Goal: Task Accomplishment & Management: Manage account settings

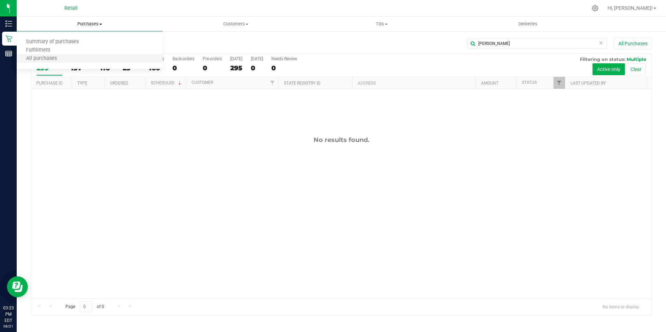
click at [95, 62] on li "All purchases" at bounding box center [90, 59] width 146 height 8
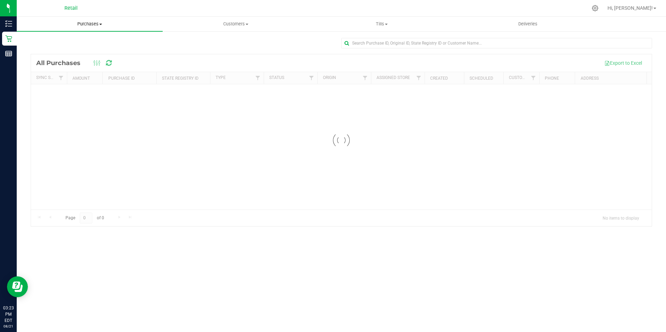
click at [99, 18] on uib-tab-heading "Purchases Summary of purchases Fulfillment All purchases" at bounding box center [90, 24] width 146 height 15
click at [72, 44] on span "Summary of purchases" at bounding box center [52, 42] width 71 height 6
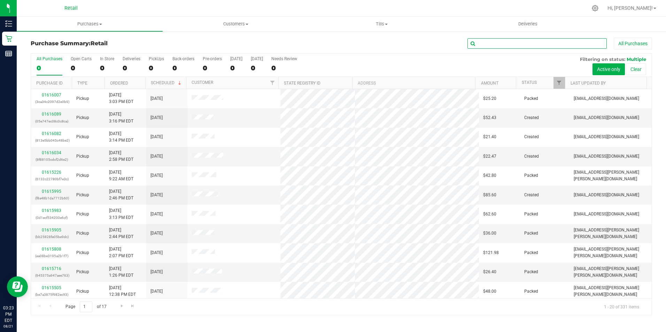
click at [524, 45] on input "text" at bounding box center [536, 43] width 139 height 10
type input "jones"
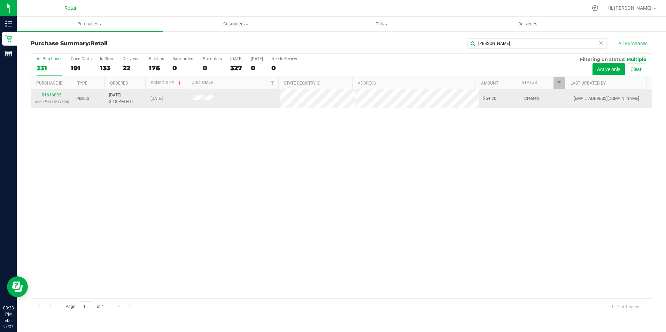
click at [54, 91] on td "01616092 (8d94f6e1a1b17638)" at bounding box center [51, 98] width 41 height 19
click at [54, 93] on link "01616092" at bounding box center [51, 95] width 19 height 5
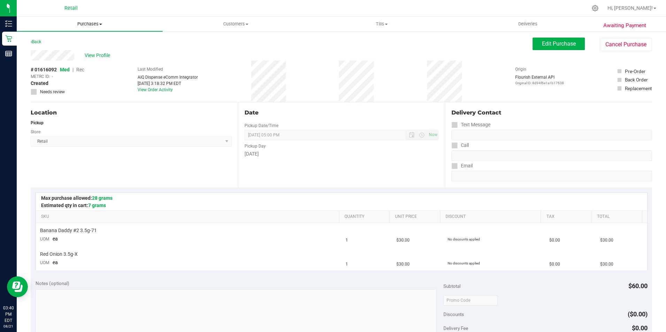
click at [87, 26] on span "Purchases" at bounding box center [90, 24] width 146 height 6
click at [82, 58] on li "All purchases" at bounding box center [90, 59] width 146 height 8
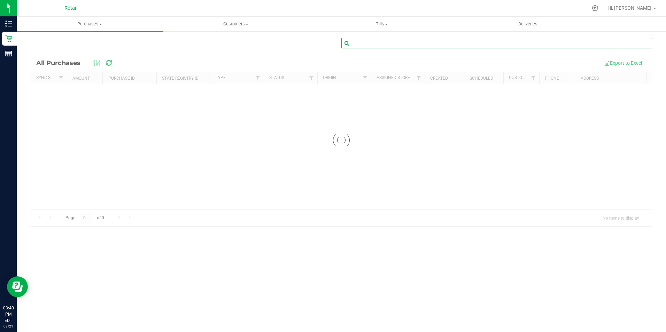
click at [560, 47] on input "text" at bounding box center [496, 43] width 311 height 10
type input "grosso"
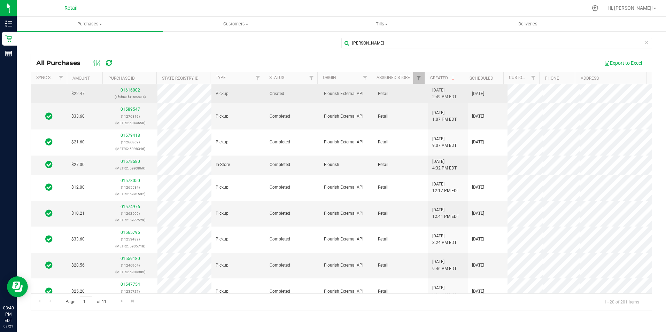
click at [127, 93] on div "01616002 (1f4f8e1f3155ee1e)" at bounding box center [130, 93] width 46 height 13
click at [130, 90] on link "01616002" at bounding box center [129, 90] width 19 height 5
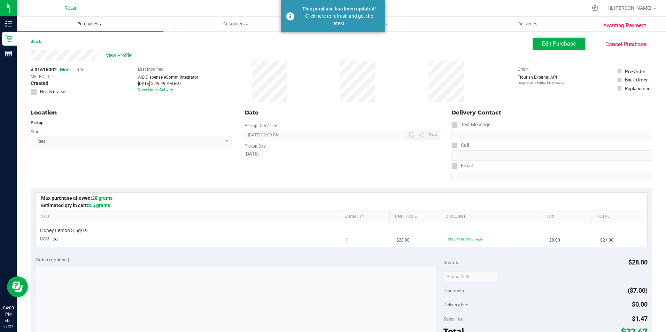
click at [81, 23] on span "Purchases" at bounding box center [90, 24] width 146 height 6
click at [81, 62] on li "All purchases" at bounding box center [90, 59] width 146 height 8
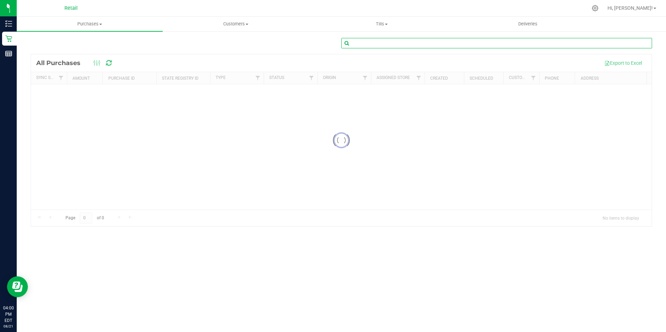
click at [566, 40] on input "text" at bounding box center [496, 43] width 311 height 10
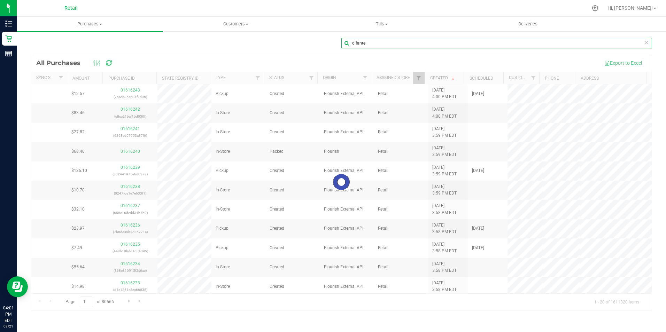
type input "difante"
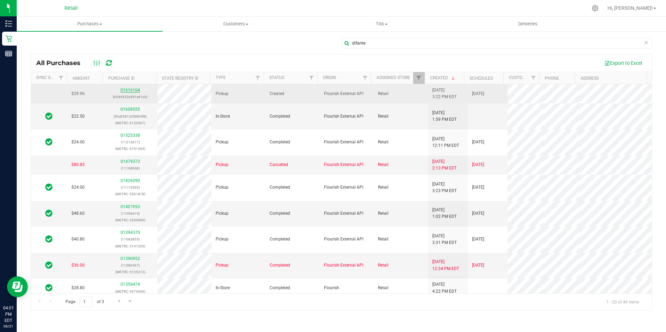
click at [131, 90] on link "01616104" at bounding box center [129, 90] width 19 height 5
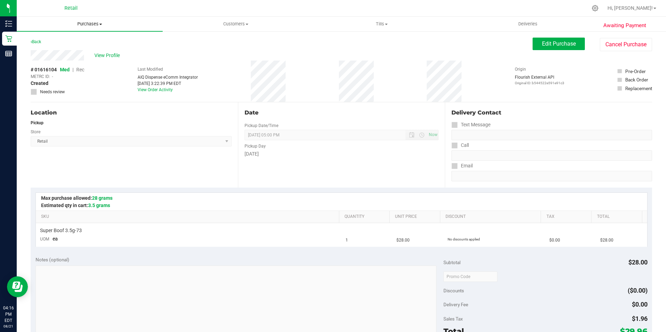
click at [96, 22] on span "Purchases" at bounding box center [90, 24] width 146 height 6
click at [45, 45] on span "Summary of purchases" at bounding box center [52, 42] width 71 height 6
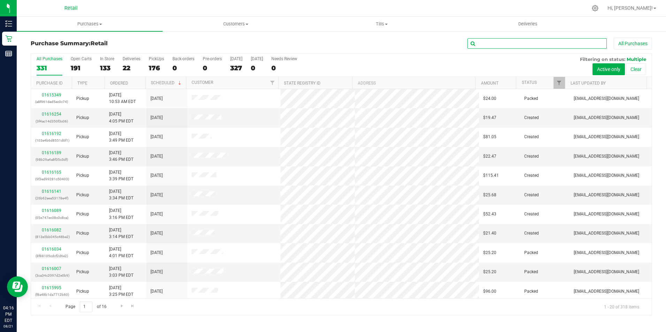
click at [529, 45] on input "text" at bounding box center [536, 43] width 139 height 10
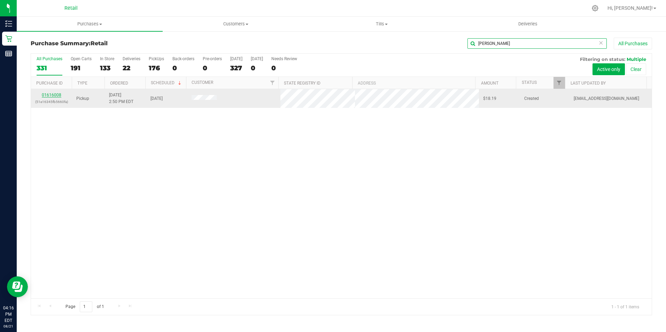
type input "wanda"
click at [47, 94] on link "01616008" at bounding box center [51, 95] width 19 height 5
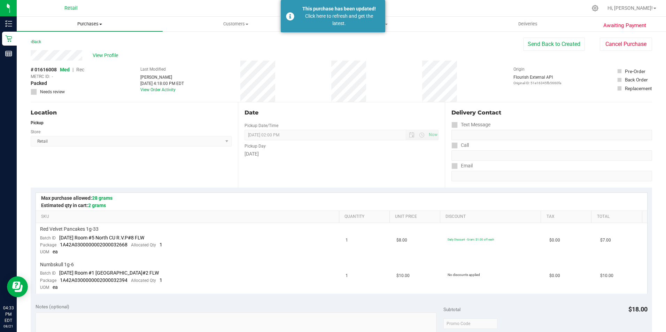
click at [87, 22] on span "Purchases" at bounding box center [90, 24] width 146 height 6
click at [53, 40] on span "Summary of purchases" at bounding box center [52, 42] width 71 height 6
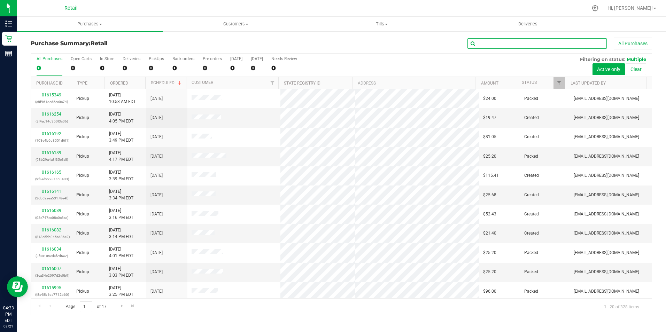
click at [509, 44] on input "text" at bounding box center [536, 43] width 139 height 10
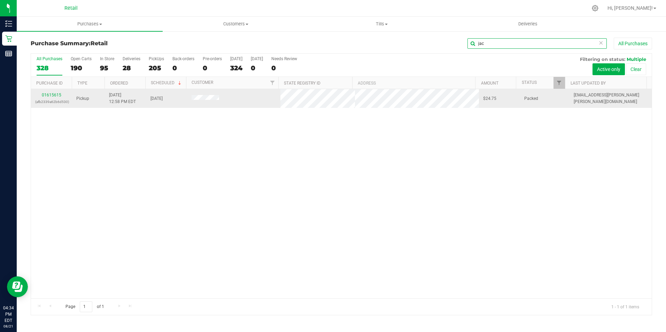
type input "jac"
click at [49, 92] on div "01615615 (afb2339a62b6d530)" at bounding box center [51, 98] width 33 height 13
click at [49, 95] on link "01615615" at bounding box center [51, 95] width 19 height 5
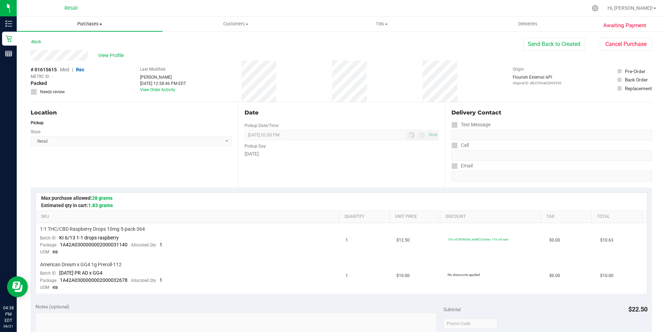
click at [96, 28] on uib-tab-heading "Purchases Summary of purchases Fulfillment All purchases" at bounding box center [90, 24] width 146 height 15
click at [58, 42] on span "Summary of purchases" at bounding box center [52, 42] width 71 height 6
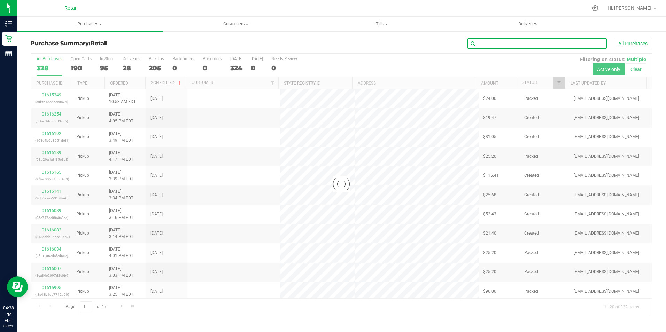
click at [477, 48] on input "text" at bounding box center [536, 43] width 139 height 10
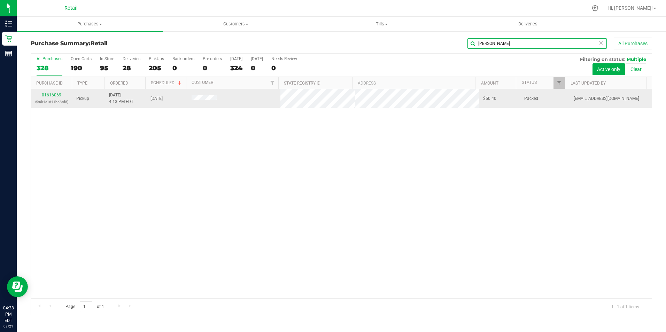
type input "rego"
click at [47, 92] on div "01616069 (fa6b4c1641be2ad5)" at bounding box center [51, 98] width 33 height 13
click at [48, 95] on link "01616069" at bounding box center [51, 95] width 19 height 5
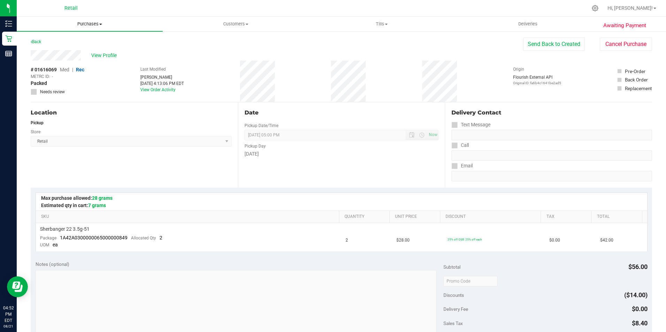
click at [89, 30] on uib-tab-heading "Purchases Summary of purchases Fulfillment All purchases" at bounding box center [90, 24] width 146 height 15
click at [82, 63] on li "All purchases" at bounding box center [90, 59] width 146 height 8
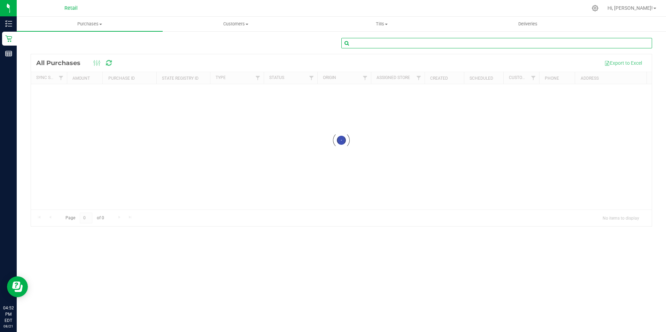
click at [553, 43] on input "text" at bounding box center [496, 43] width 311 height 10
type input "rojas"
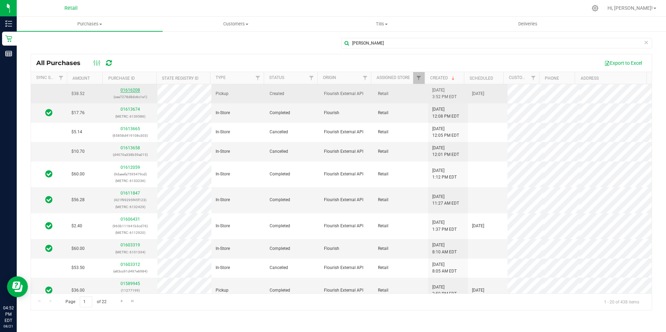
click at [127, 91] on link "01616208" at bounding box center [129, 90] width 19 height 5
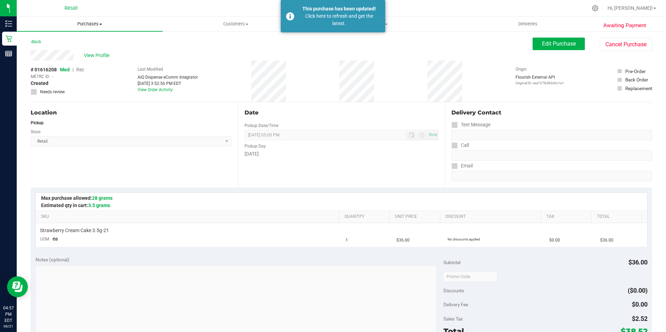
click at [95, 22] on span "Purchases" at bounding box center [90, 24] width 146 height 6
click at [86, 66] on ul "Summary of purchases Fulfillment All purchases" at bounding box center [90, 51] width 146 height 38
click at [82, 58] on li "All purchases" at bounding box center [52, 59] width 71 height 8
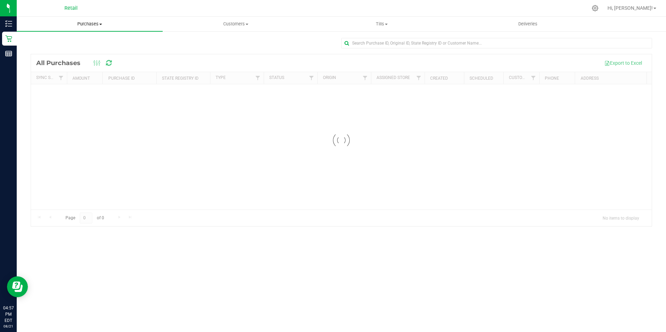
click at [75, 24] on span "Purchases" at bounding box center [90, 24] width 146 height 6
click at [87, 39] on span "Summary of purchases" at bounding box center [52, 42] width 71 height 6
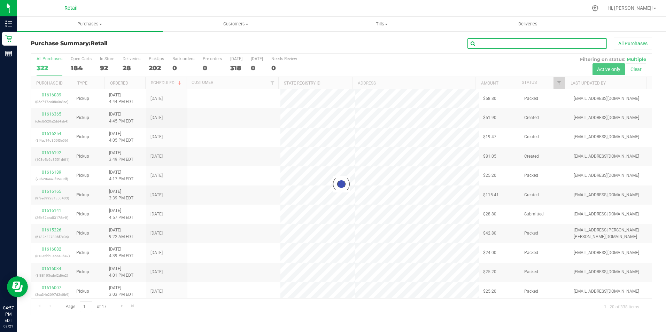
click at [495, 44] on input "text" at bounding box center [536, 43] width 139 height 10
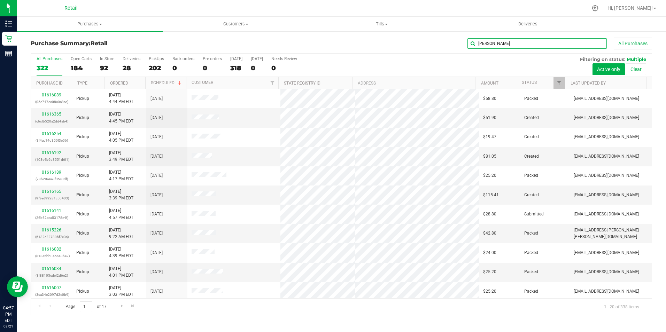
type input "thomas"
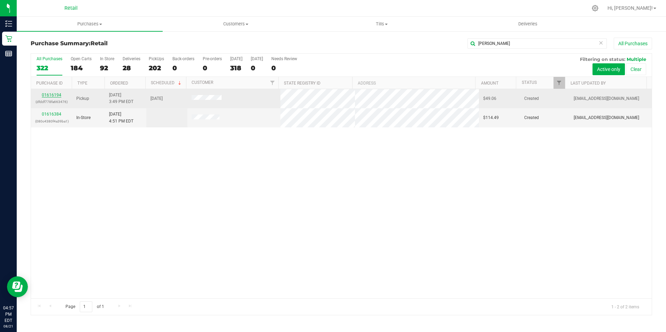
click at [53, 95] on link "01616194" at bounding box center [51, 95] width 19 height 5
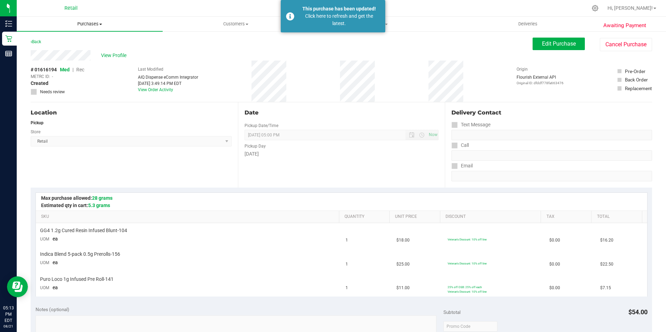
click at [99, 23] on span "Purchases" at bounding box center [90, 24] width 146 height 6
click at [97, 44] on li "Summary of purchases" at bounding box center [90, 42] width 146 height 8
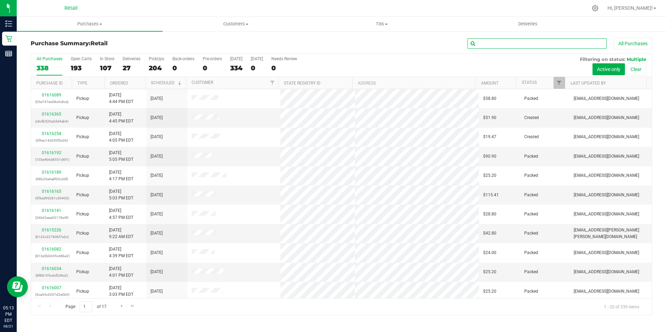
click at [500, 45] on input "text" at bounding box center [536, 43] width 139 height 10
type input "sayward"
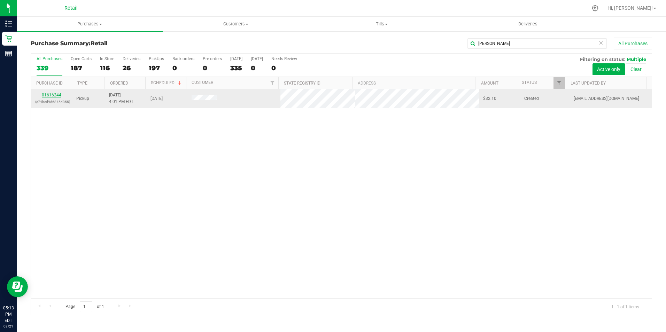
click at [45, 94] on link "01616244" at bounding box center [51, 95] width 19 height 5
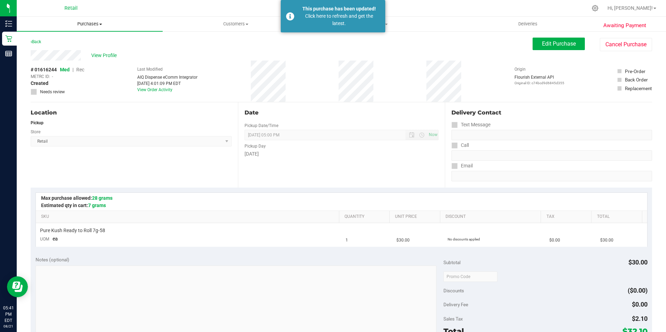
click at [99, 28] on uib-tab-heading "Purchases Summary of purchases Fulfillment All purchases" at bounding box center [90, 24] width 146 height 15
click at [92, 61] on li "All purchases" at bounding box center [90, 59] width 146 height 8
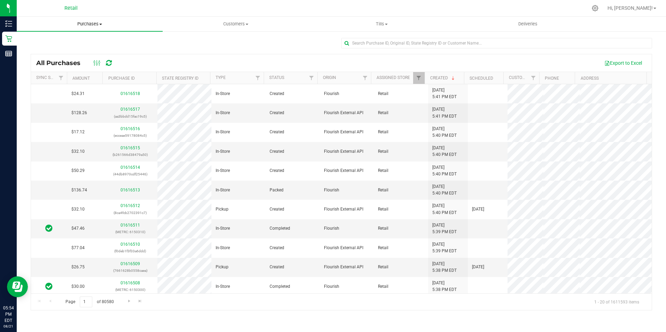
click at [112, 20] on uib-tab-heading "Purchases Summary of purchases Fulfillment All purchases" at bounding box center [90, 24] width 146 height 15
click at [81, 44] on span "Summary of purchases" at bounding box center [52, 42] width 71 height 6
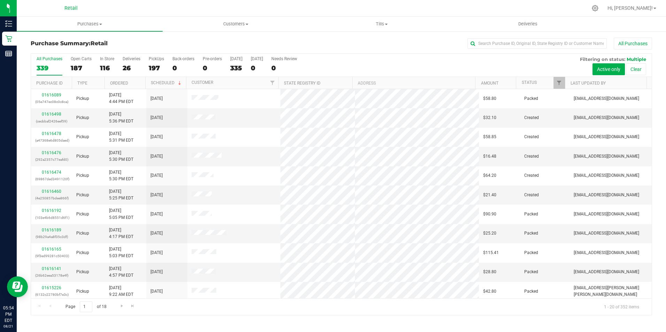
click at [528, 36] on div "Purchase Summary: Retail All Purchases All Purchases 339 Open Carts 187 In Stor…" at bounding box center [341, 177] width 649 height 292
click at [524, 44] on input "text" at bounding box center [536, 43] width 139 height 10
type input "rogers"
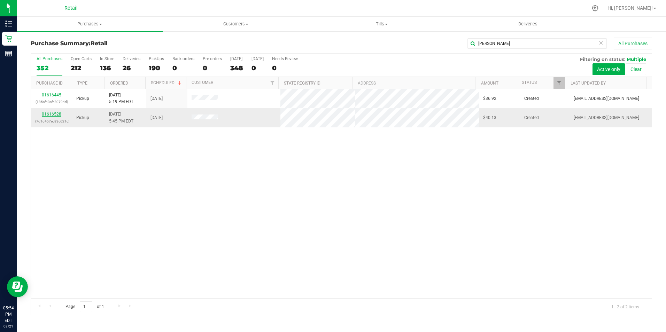
click at [54, 112] on link "01616528" at bounding box center [51, 114] width 19 height 5
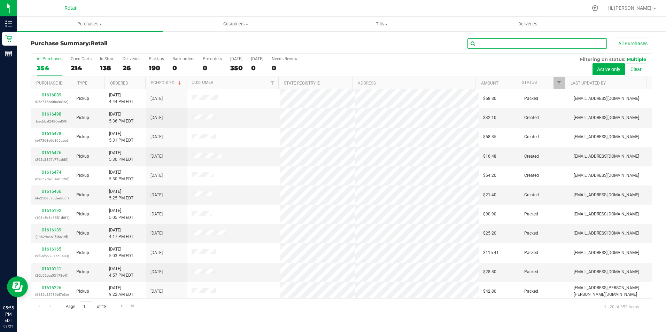
click at [485, 45] on input "text" at bounding box center [536, 43] width 139 height 10
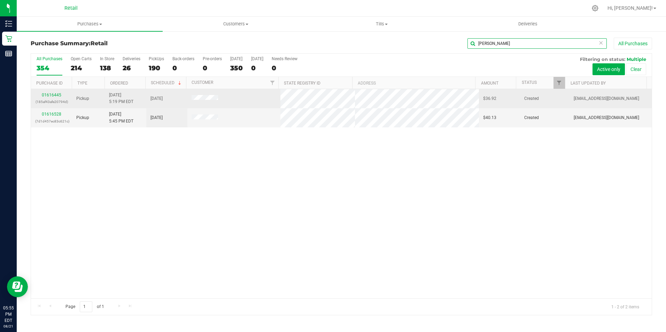
type input "rogers"
click at [48, 97] on div "01616445 (185af43afe20794d)" at bounding box center [51, 98] width 33 height 13
click at [55, 94] on link "01616445" at bounding box center [51, 95] width 19 height 5
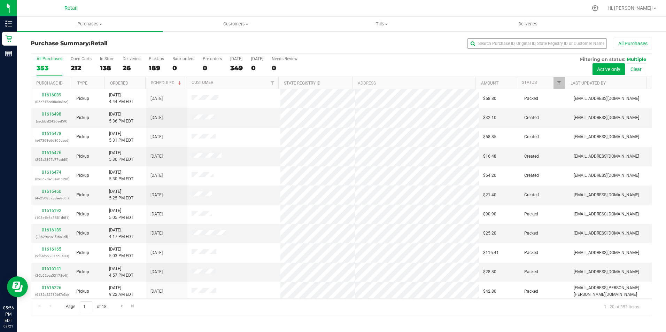
click at [515, 40] on div "All Purchases" at bounding box center [445, 44] width 414 height 12
click at [509, 42] on input "text" at bounding box center [536, 43] width 139 height 10
type input "rogers"
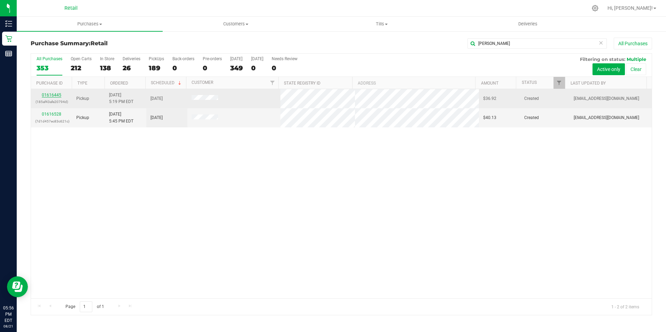
click at [54, 94] on link "01616445" at bounding box center [51, 95] width 19 height 5
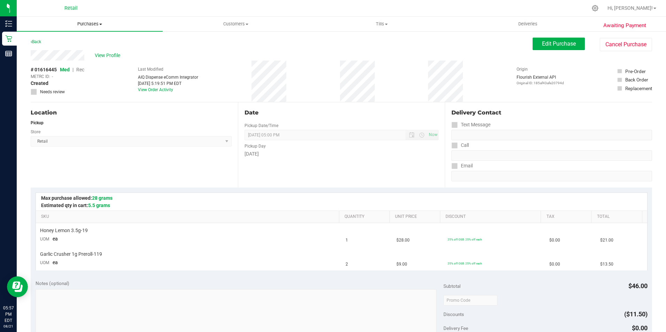
click at [99, 28] on uib-tab-heading "Purchases Summary of purchases Fulfillment All purchases" at bounding box center [90, 24] width 146 height 15
click at [98, 52] on li "Fulfillment" at bounding box center [90, 50] width 146 height 8
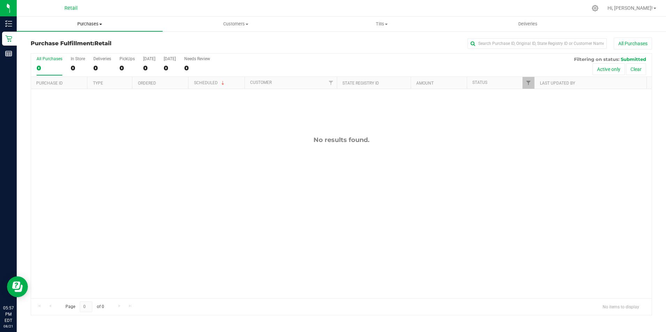
click at [96, 24] on span "Purchases" at bounding box center [90, 24] width 146 height 6
click at [75, 42] on span "Summary of purchases" at bounding box center [52, 42] width 71 height 6
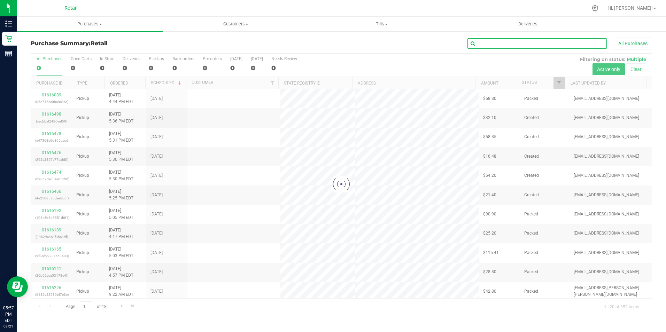
click at [504, 42] on input "text" at bounding box center [536, 43] width 139 height 10
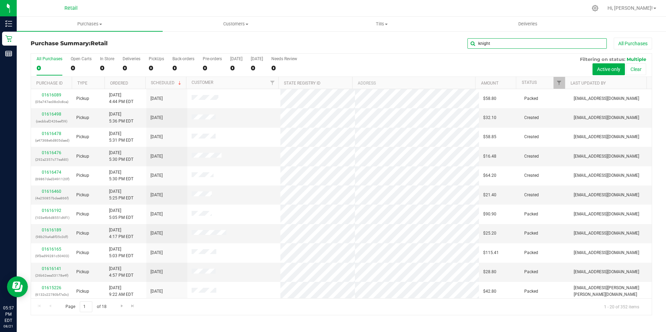
type input "knight"
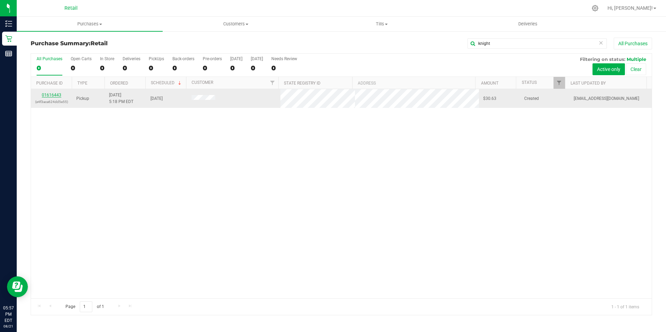
click at [49, 96] on link "01616443" at bounding box center [51, 95] width 19 height 5
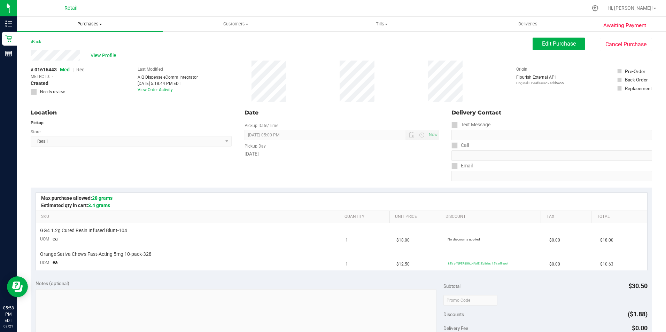
click at [114, 25] on span "Purchases" at bounding box center [90, 24] width 146 height 6
click at [81, 56] on li "All purchases" at bounding box center [90, 59] width 146 height 8
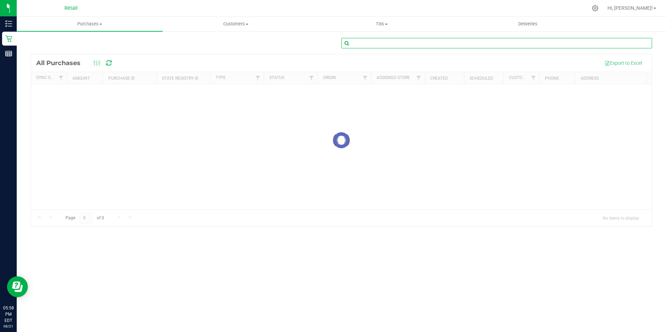
click at [539, 40] on input "text" at bounding box center [496, 43] width 311 height 10
type input "mancuso"
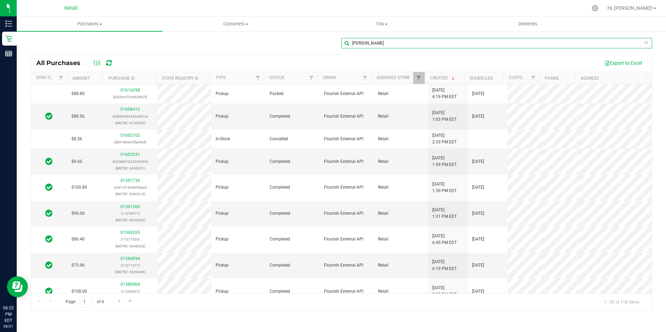
click at [516, 45] on input "mancuso" at bounding box center [496, 43] width 311 height 10
click at [89, 22] on span "Purchases" at bounding box center [90, 24] width 146 height 6
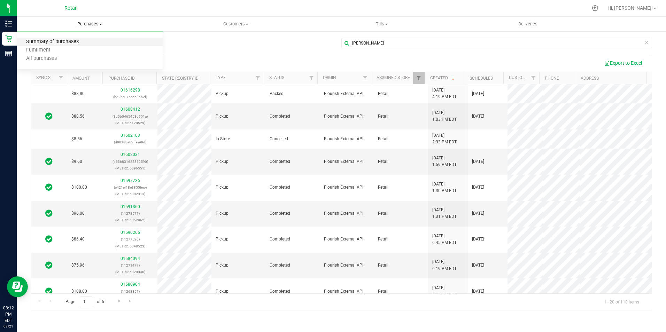
click at [70, 43] on span "Summary of purchases" at bounding box center [52, 42] width 71 height 6
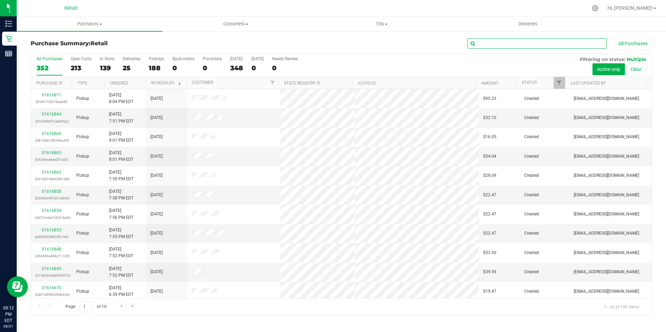
click at [498, 41] on input "text" at bounding box center [536, 43] width 139 height 10
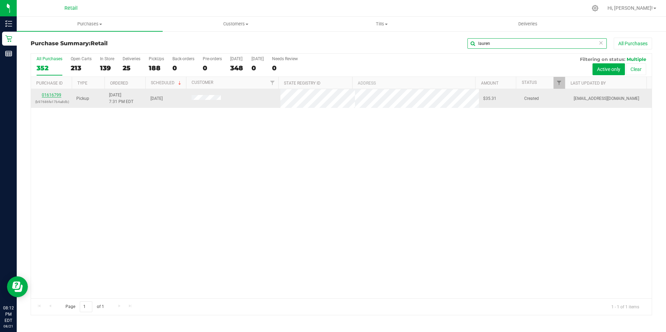
type input "lauren"
click at [54, 94] on link "01616799" at bounding box center [51, 95] width 19 height 5
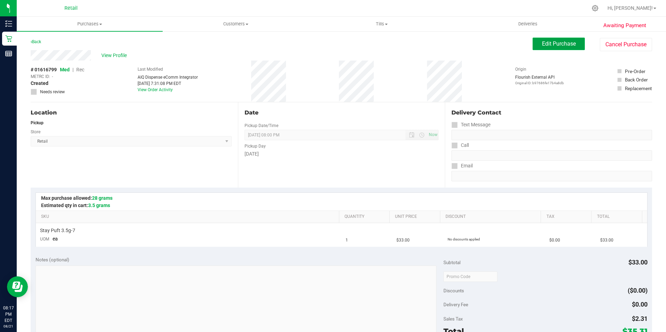
click at [546, 38] on button "Edit Purchase" at bounding box center [558, 44] width 52 height 13
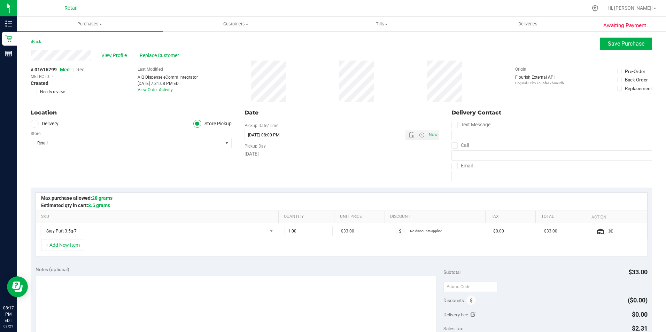
click at [79, 69] on span "Rec" at bounding box center [80, 70] width 8 height 6
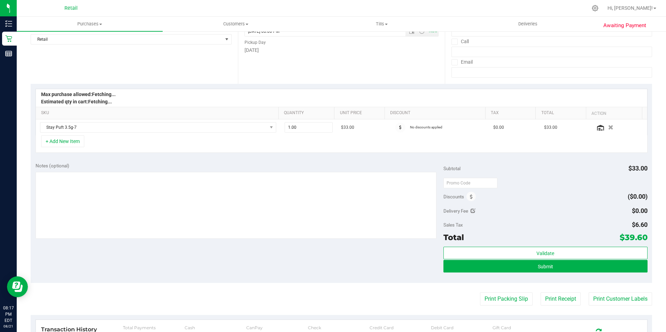
scroll to position [104, 0]
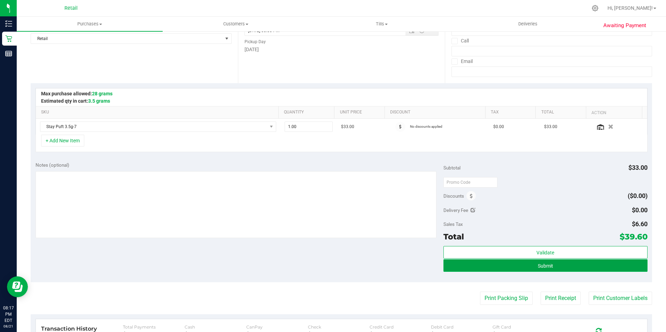
click at [510, 268] on button "Submit" at bounding box center [545, 265] width 204 height 13
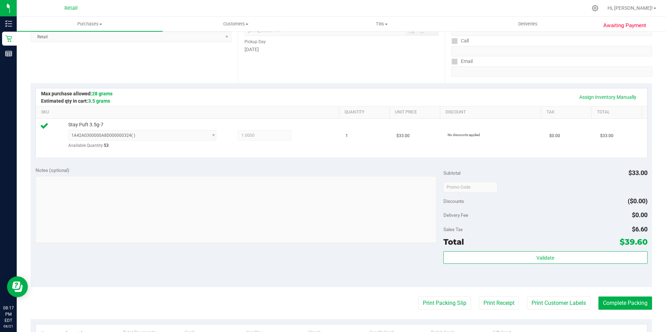
click at [610, 296] on purchase-details "Back Edit Purchase Cancel Purchase View Profile # 01616799 Med | Rec METRC ID: …" at bounding box center [341, 191] width 621 height 516
click at [610, 302] on button "Complete Packing" at bounding box center [625, 303] width 54 height 13
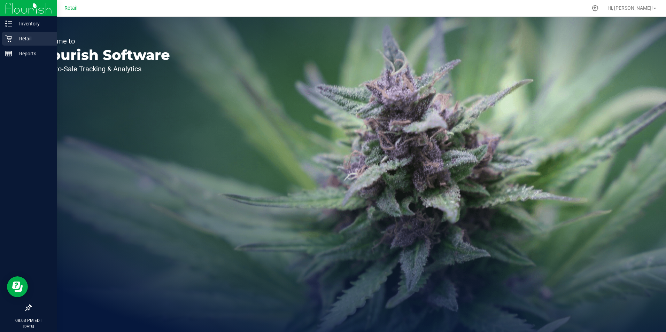
click at [10, 41] on icon at bounding box center [8, 38] width 7 height 7
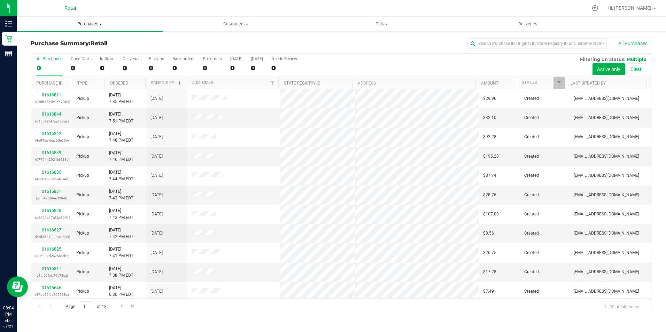
click at [85, 23] on span "Purchases" at bounding box center [90, 24] width 146 height 6
click at [90, 40] on li "Summary of purchases" at bounding box center [90, 42] width 146 height 8
click at [102, 66] on div "0" at bounding box center [107, 68] width 14 height 8
click at [0, 0] on input "In Store 0" at bounding box center [0, 0] width 0 height 0
click at [121, 81] on link "Ordered" at bounding box center [119, 83] width 18 height 5
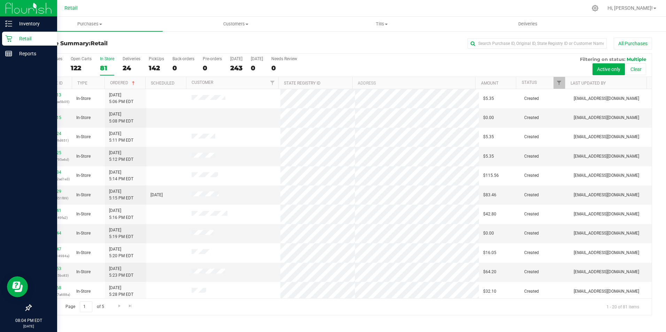
drag, startPoint x: 47, startPoint y: 271, endPoint x: 18, endPoint y: 258, distance: 31.5
click at [13, 254] on div at bounding box center [28, 182] width 57 height 240
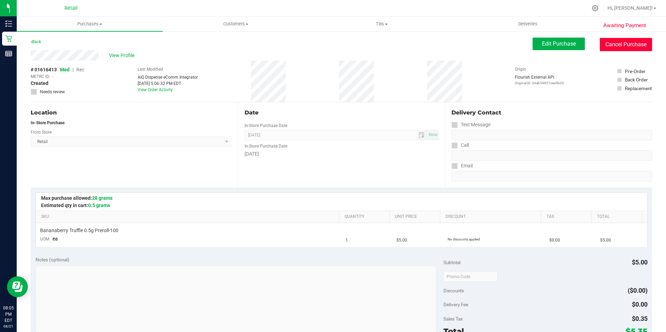
click at [618, 46] on button "Cancel Purchase" at bounding box center [626, 44] width 52 height 13
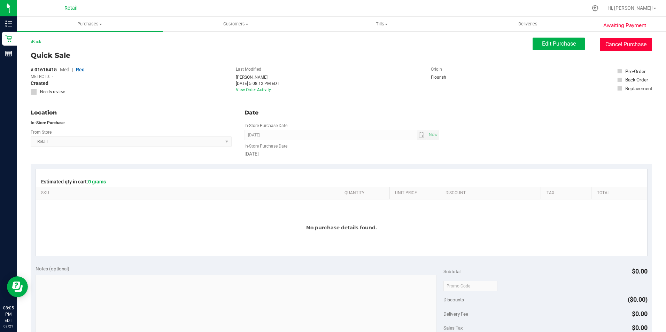
drag, startPoint x: 622, startPoint y: 42, endPoint x: 362, endPoint y: 45, distance: 259.7
click at [619, 42] on button "Cancel Purchase" at bounding box center [626, 44] width 52 height 13
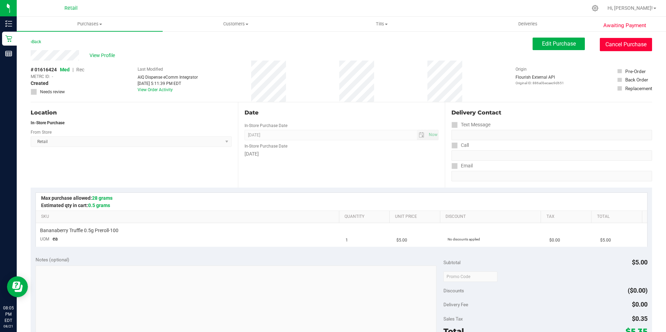
click at [636, 50] on button "Cancel Purchase" at bounding box center [626, 44] width 52 height 13
drag, startPoint x: 595, startPoint y: 39, endPoint x: 357, endPoint y: 46, distance: 238.2
click at [600, 39] on button "Cancel Purchase" at bounding box center [626, 44] width 52 height 13
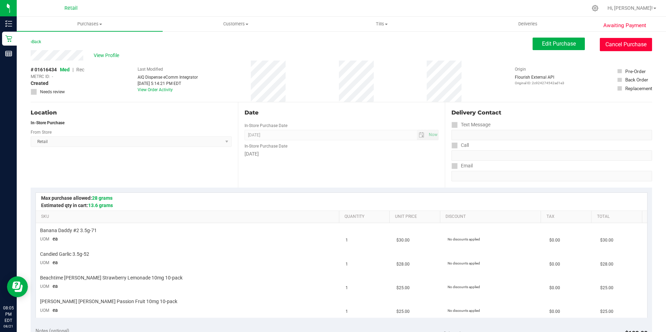
click at [607, 49] on button "Cancel Purchase" at bounding box center [626, 44] width 52 height 13
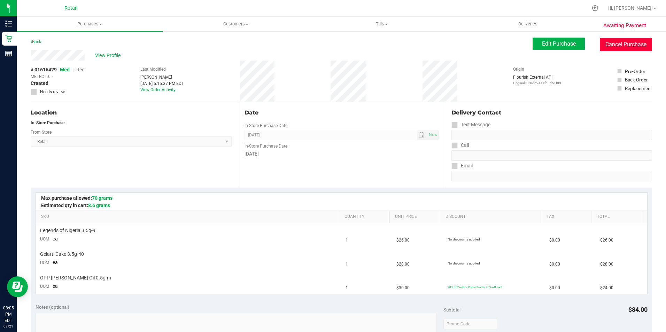
click at [636, 51] on button "Cancel Purchase" at bounding box center [626, 44] width 52 height 13
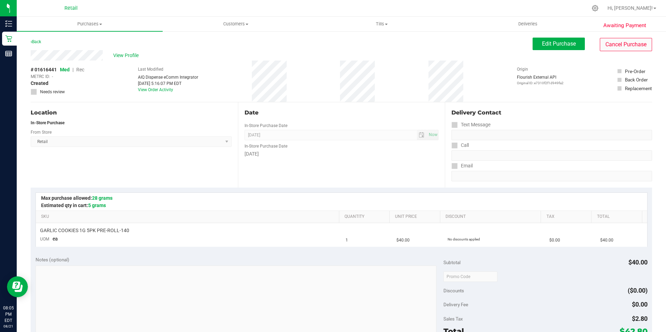
drag, startPoint x: 647, startPoint y: 47, endPoint x: 620, endPoint y: 45, distance: 27.0
click at [647, 47] on div "Awaiting Payment Back Edit Purchase Cancel Purchase View Profile # 01616441 Med…" at bounding box center [341, 292] width 649 height 522
click at [605, 42] on button "Cancel Purchase" at bounding box center [626, 44] width 52 height 13
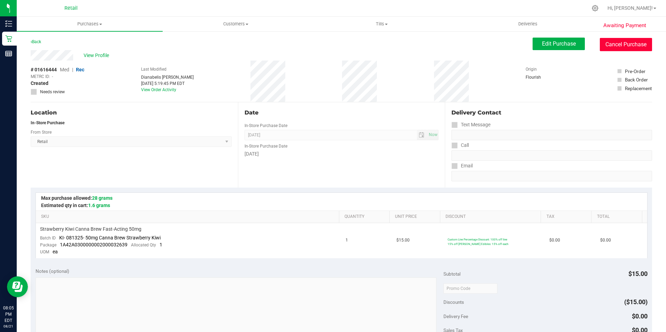
drag, startPoint x: 618, startPoint y: 43, endPoint x: 367, endPoint y: 34, distance: 250.8
click at [618, 43] on button "Cancel Purchase" at bounding box center [626, 44] width 52 height 13
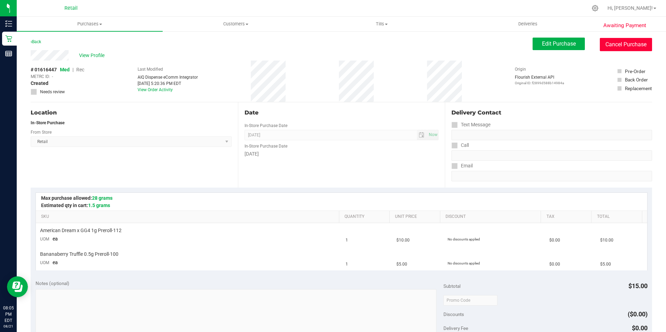
drag, startPoint x: 610, startPoint y: 41, endPoint x: 366, endPoint y: 40, distance: 243.4
click at [610, 41] on button "Cancel Purchase" at bounding box center [626, 44] width 52 height 13
click at [603, 47] on button "Cancel Purchase" at bounding box center [626, 44] width 52 height 13
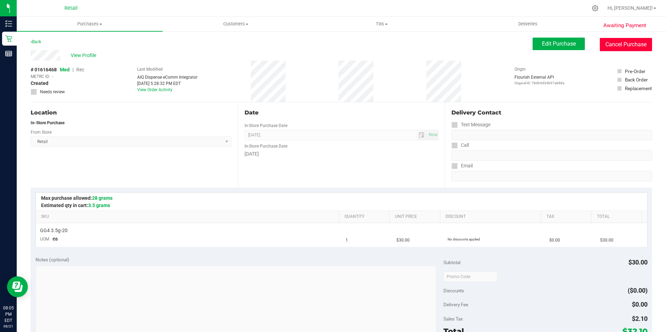
drag, startPoint x: 624, startPoint y: 50, endPoint x: 375, endPoint y: 43, distance: 249.0
click at [624, 50] on button "Cancel Purchase" at bounding box center [626, 44] width 52 height 13
